Goal: Transaction & Acquisition: Purchase product/service

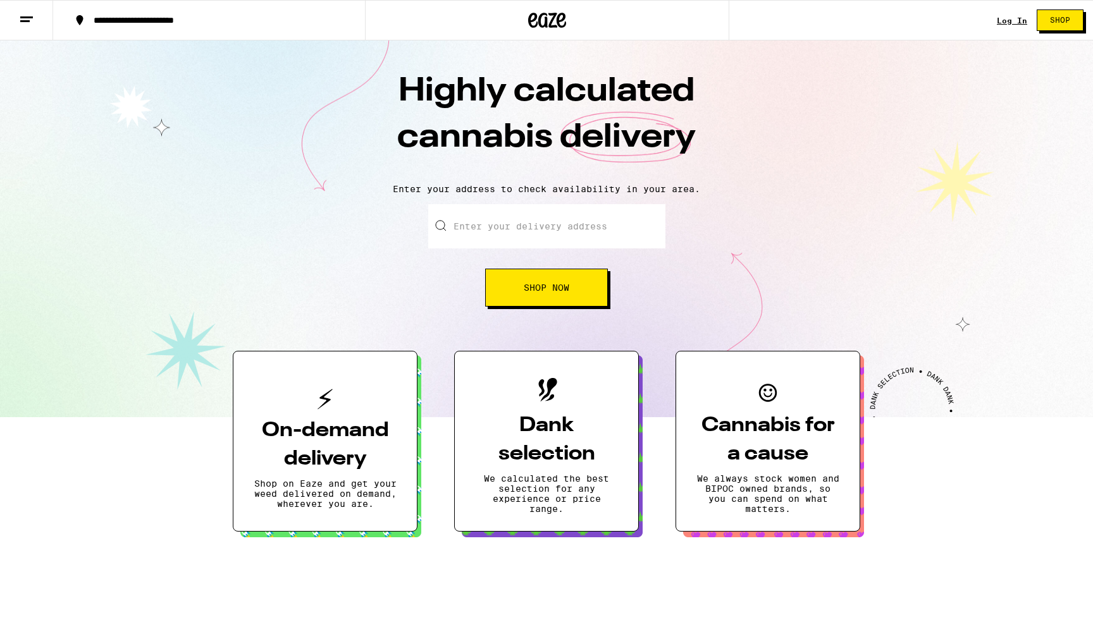
click at [520, 221] on input "Enter your delivery address" at bounding box center [546, 226] width 237 height 44
paste input "Driveway Entrance on, [STREET_ADDRESS][US_STATE], [STREET_ADDRESS]"
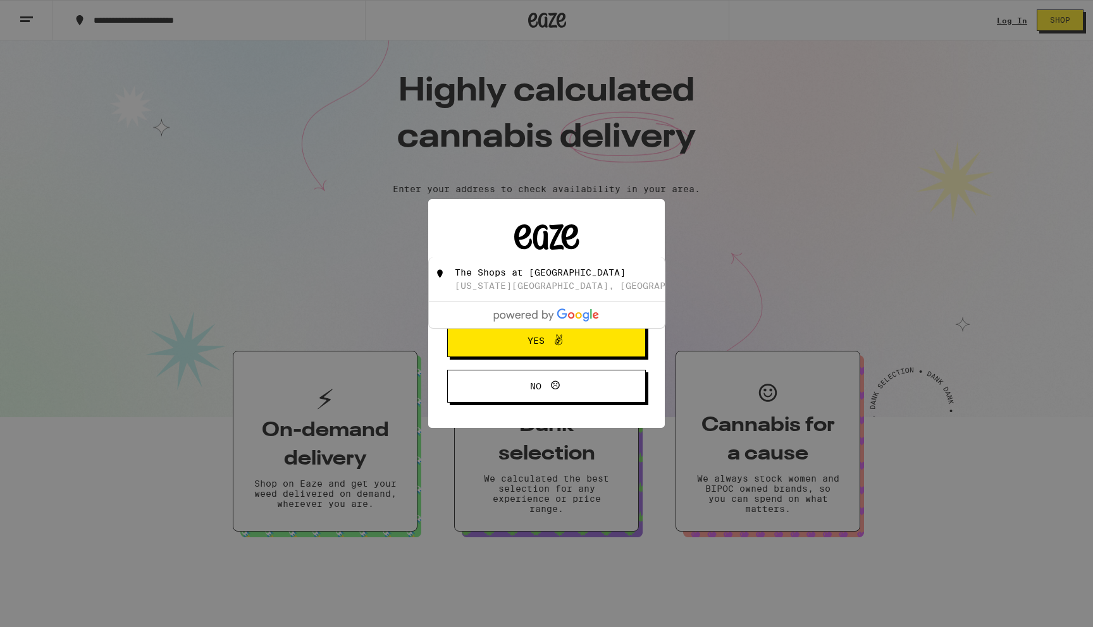
click at [520, 286] on div "[US_STATE][GEOGRAPHIC_DATA], [GEOGRAPHIC_DATA]" at bounding box center [586, 286] width 262 height 10
type input "The Shops at [GEOGRAPHIC_DATA][STREET_ADDRESS][US_STATE][GEOGRAPHIC_DATA][GEOGR…"
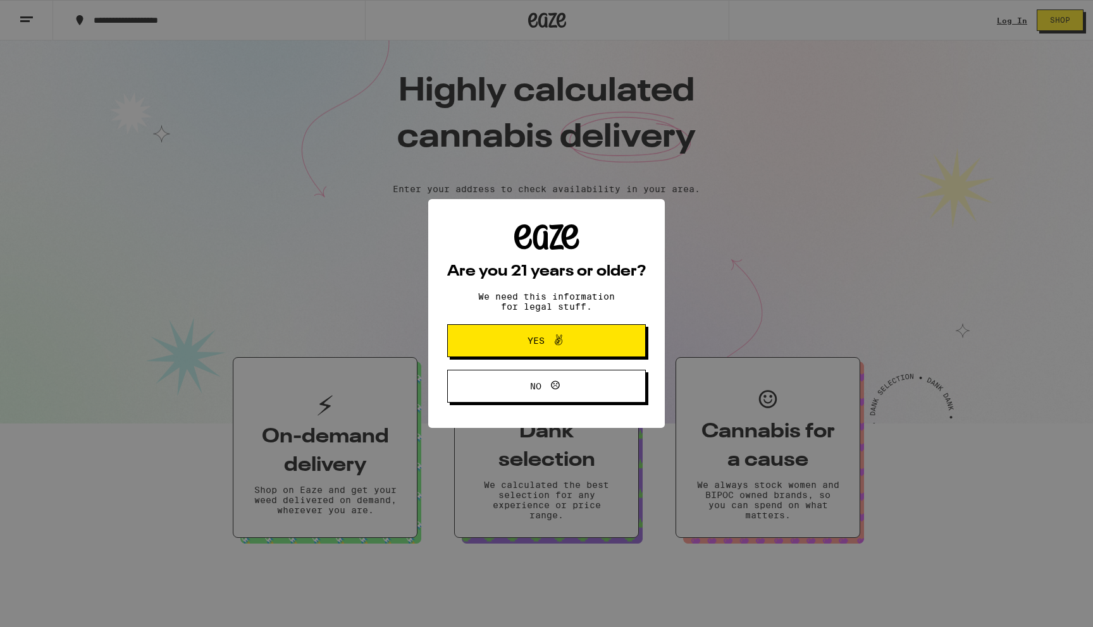
scroll to position [0, 0]
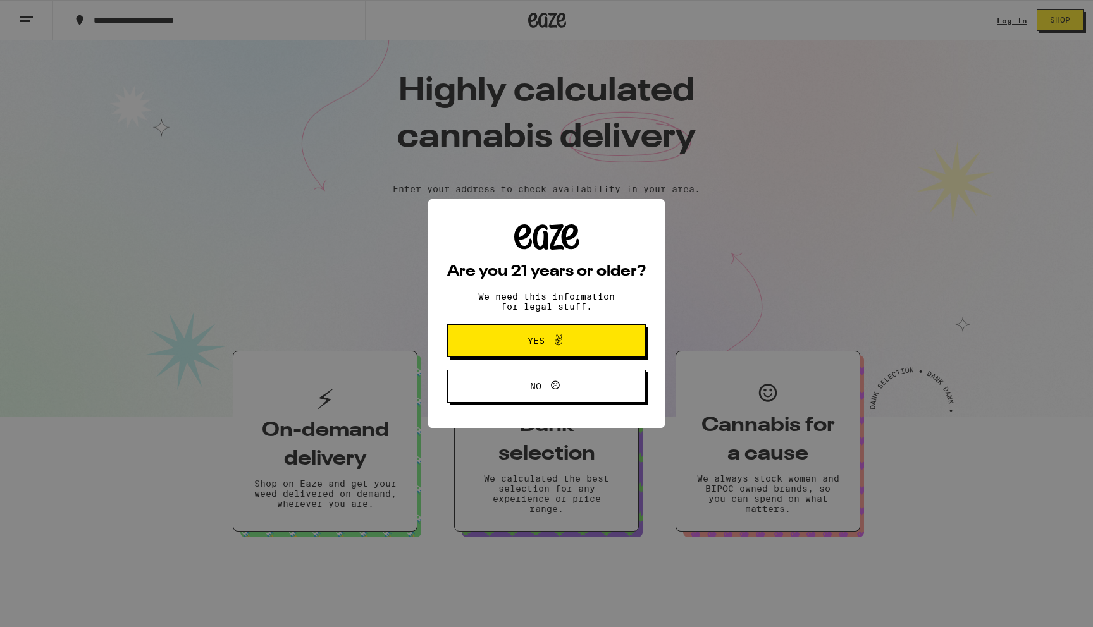
click at [532, 333] on button "Yes" at bounding box center [546, 340] width 199 height 33
